Goal: Task Accomplishment & Management: Manage account settings

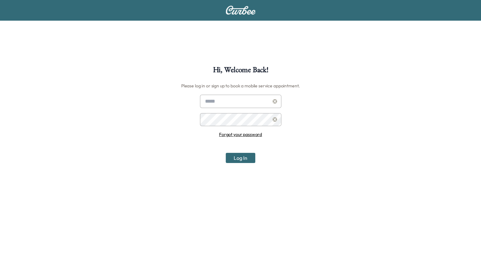
type input "**********"
click at [237, 159] on button "Log In" at bounding box center [241, 158] width 30 height 10
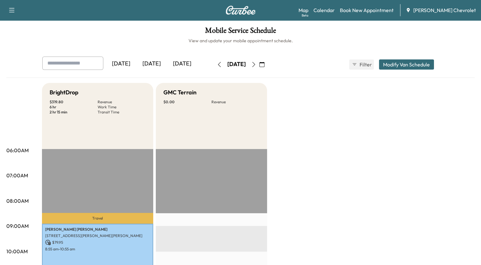
click at [402, 65] on button "Modify Van Schedule" at bounding box center [406, 64] width 55 height 10
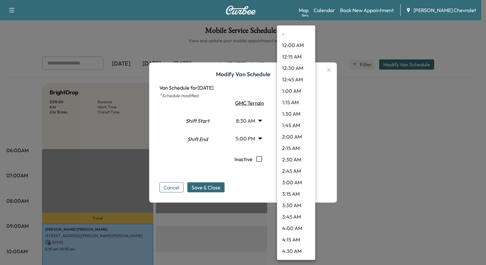
click at [298, 120] on body "Support Log Out Map Beta Calendar Book New Appointment [PERSON_NAME] Chevrolet …" at bounding box center [243, 132] width 486 height 265
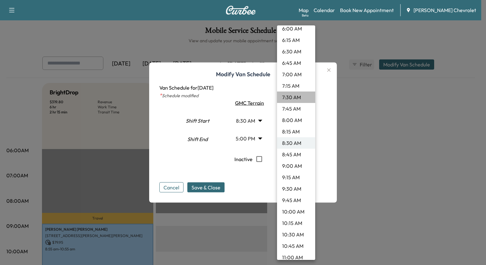
click at [299, 96] on li "7:30 AM" at bounding box center [296, 97] width 38 height 11
type input "***"
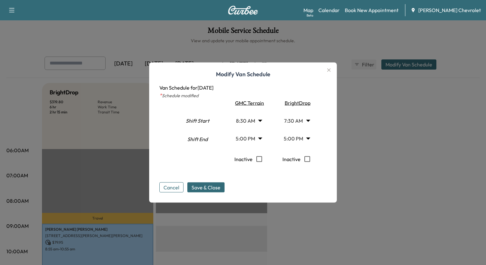
click at [295, 138] on body "Support Log Out Map Beta Calendar Book New Appointment [PERSON_NAME] Chevrolet …" at bounding box center [243, 132] width 486 height 265
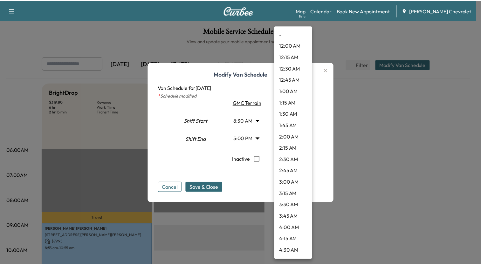
scroll to position [680, 0]
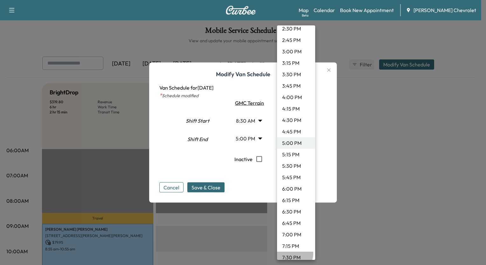
click at [291, 253] on li "7:30 PM" at bounding box center [296, 257] width 38 height 11
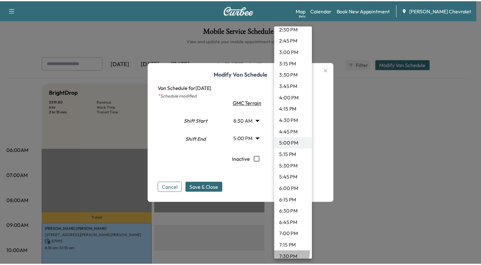
type input "****"
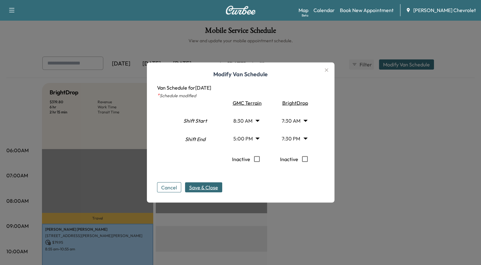
click at [218, 189] on span "Save & Close" at bounding box center [203, 188] width 29 height 8
click at [329, 68] on icon "button" at bounding box center [327, 70] width 8 height 8
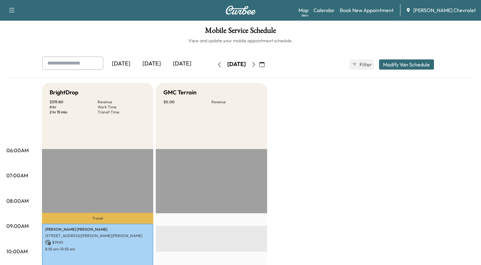
scroll to position [232, 0]
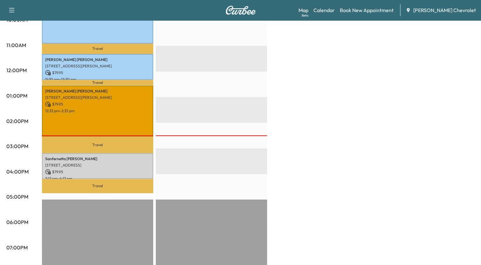
click at [382, 121] on div "BrightDrop $ 319.80 Revenue 6 hr Work Time 2 hr 15 min Transit Time Travel [PER…" at bounding box center [258, 89] width 433 height 477
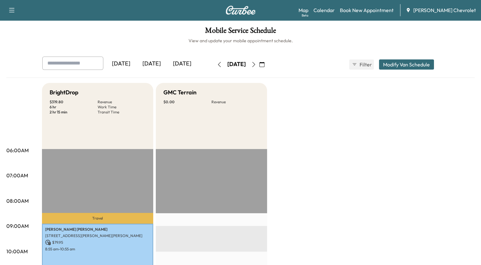
click at [256, 65] on icon "button" at bounding box center [253, 64] width 5 height 5
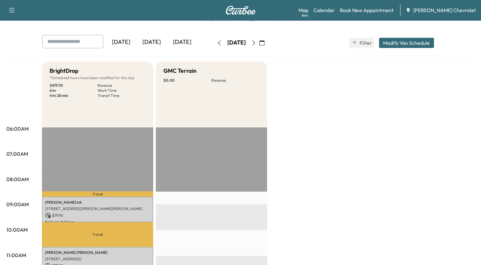
scroll to position [19, 0]
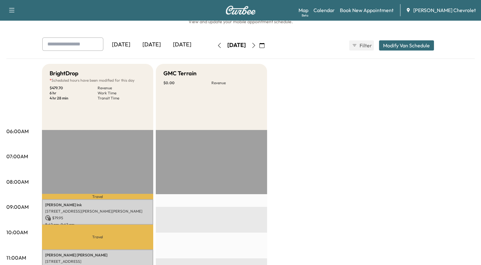
click at [217, 45] on icon "button" at bounding box center [219, 45] width 5 height 5
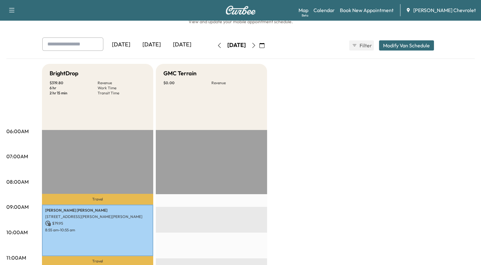
click at [214, 45] on button "button" at bounding box center [219, 45] width 11 height 10
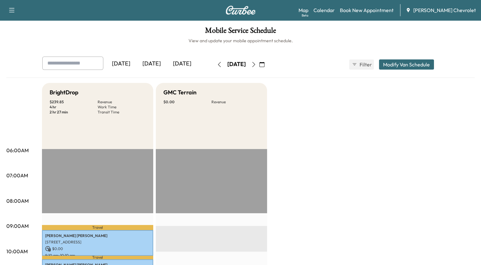
click at [256, 65] on icon "button" at bounding box center [253, 64] width 5 height 5
